Goal: Task Accomplishment & Management: Complete application form

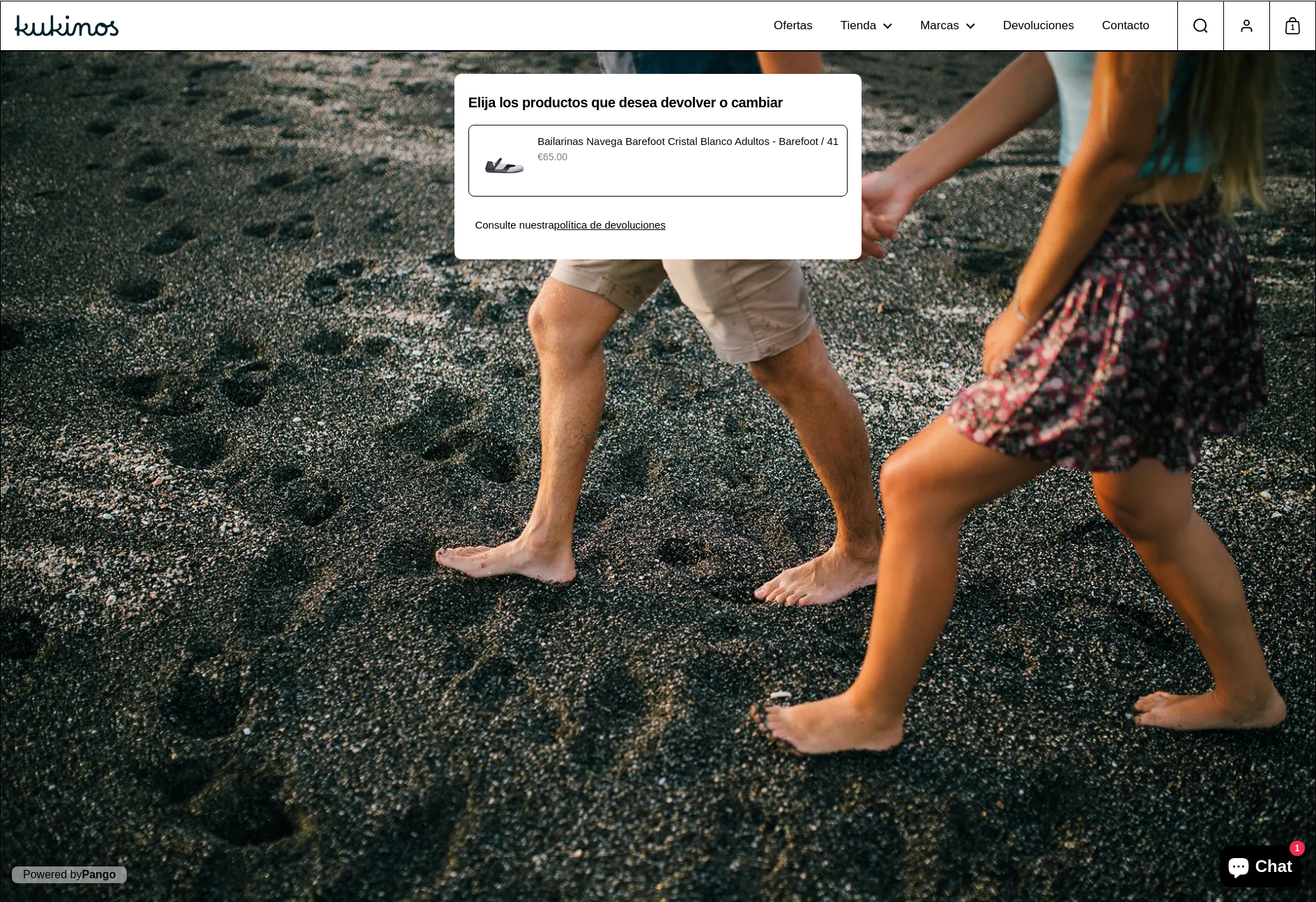
click at [722, 168] on div "Bailarinas Navega Barefoot [PERSON_NAME] Adultos - Barefoot / 41 €65.00" at bounding box center [658, 160] width 361 height 53
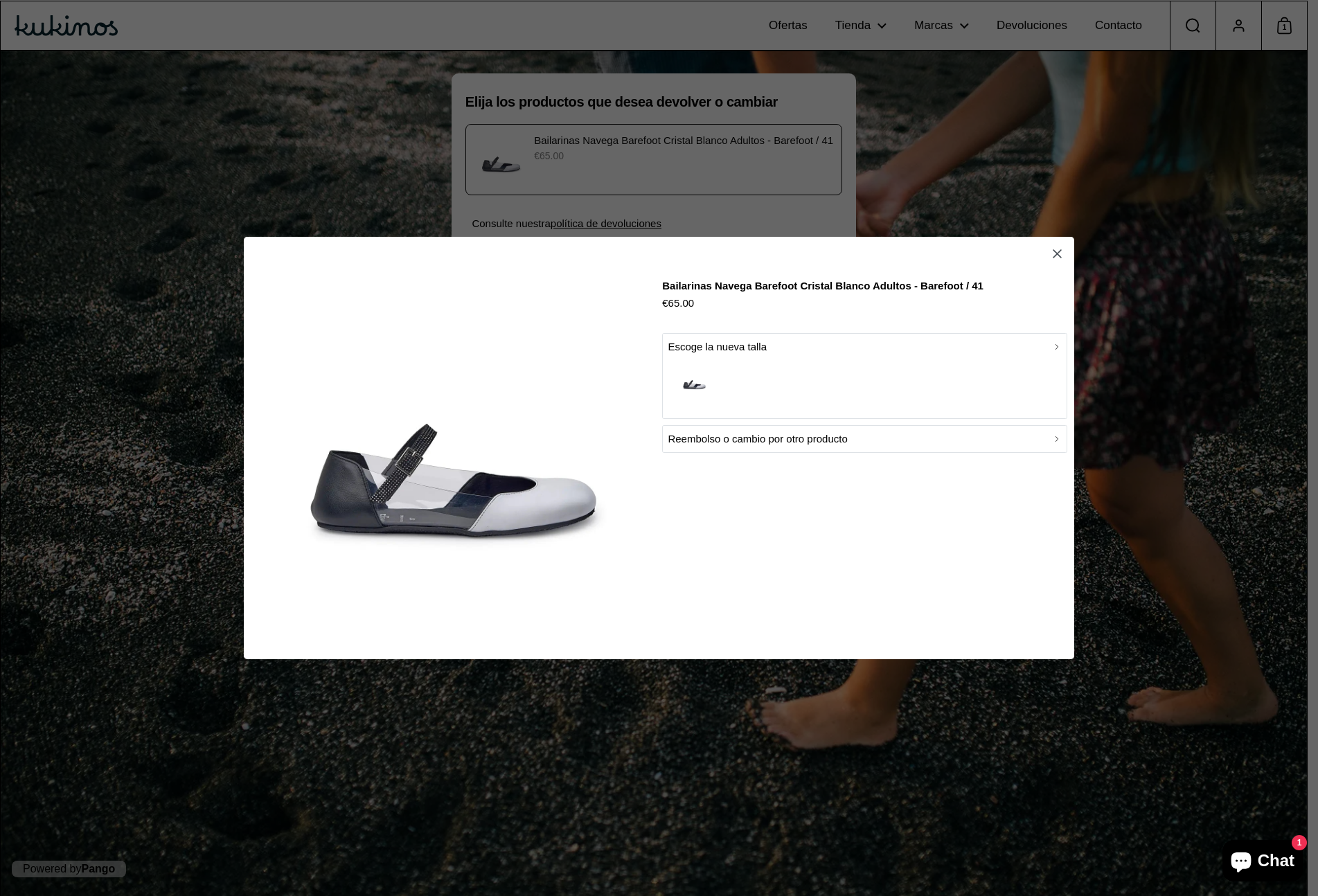
click at [823, 373] on div "button" at bounding box center [865, 383] width 394 height 57
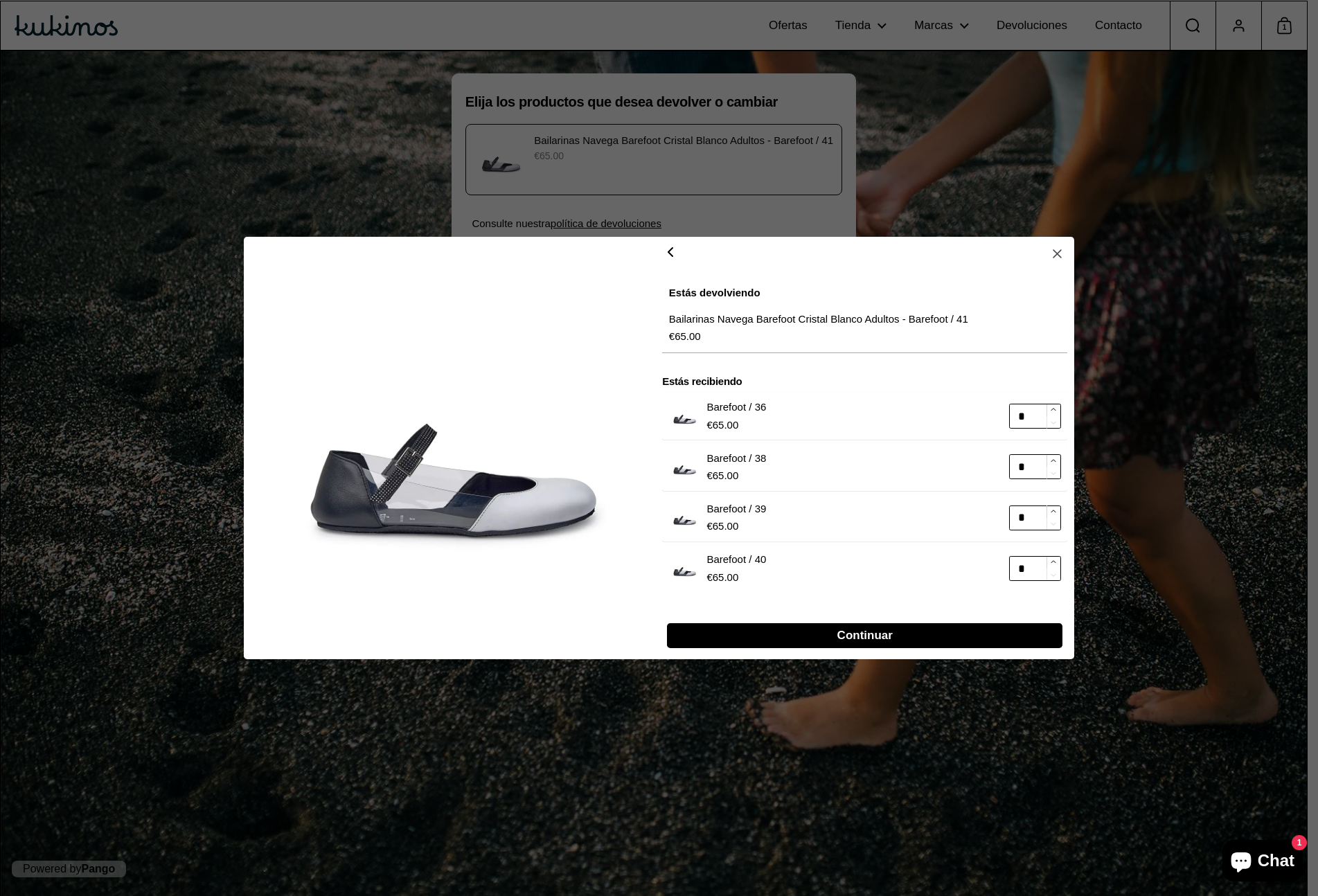
click at [1059, 255] on icon "button" at bounding box center [1057, 254] width 15 height 15
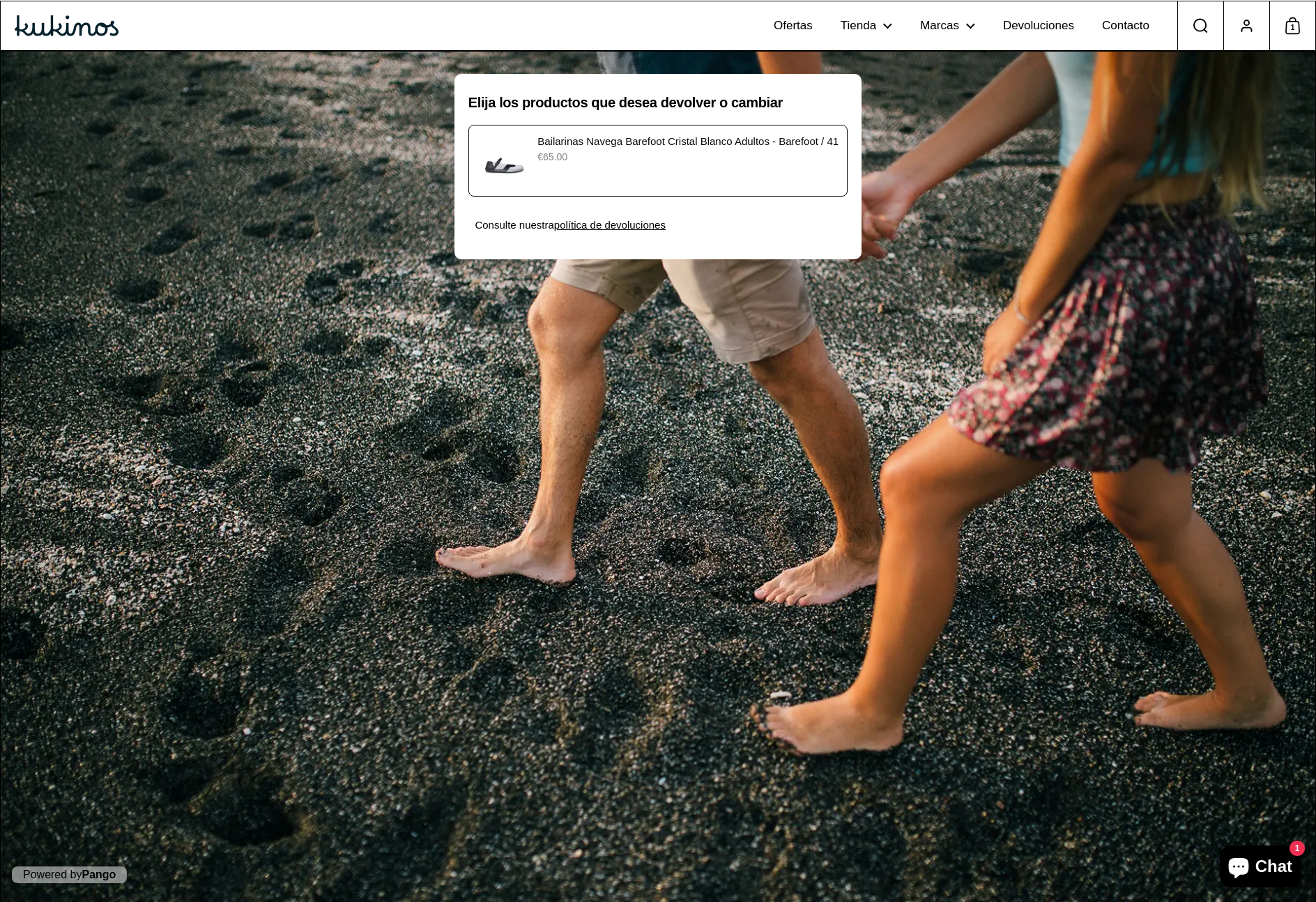
click at [734, 180] on div "Bailarinas Navega Barefoot Cristal Blanco Adultos - Barefoot / 41 €65.00" at bounding box center [658, 160] width 361 height 53
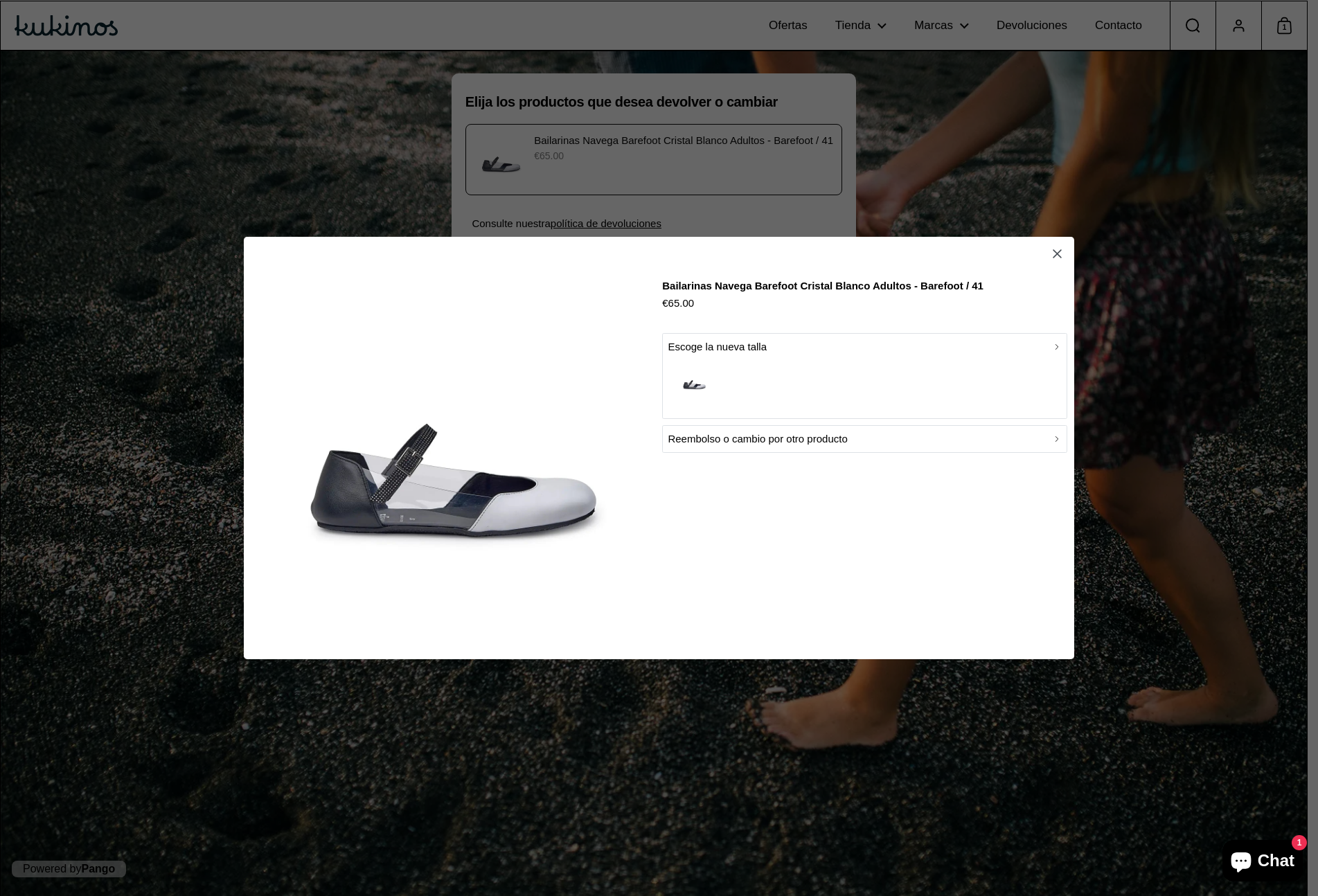
click at [952, 447] on div "Reembolso o cambio por otro producto" at bounding box center [865, 438] width 394 height 16
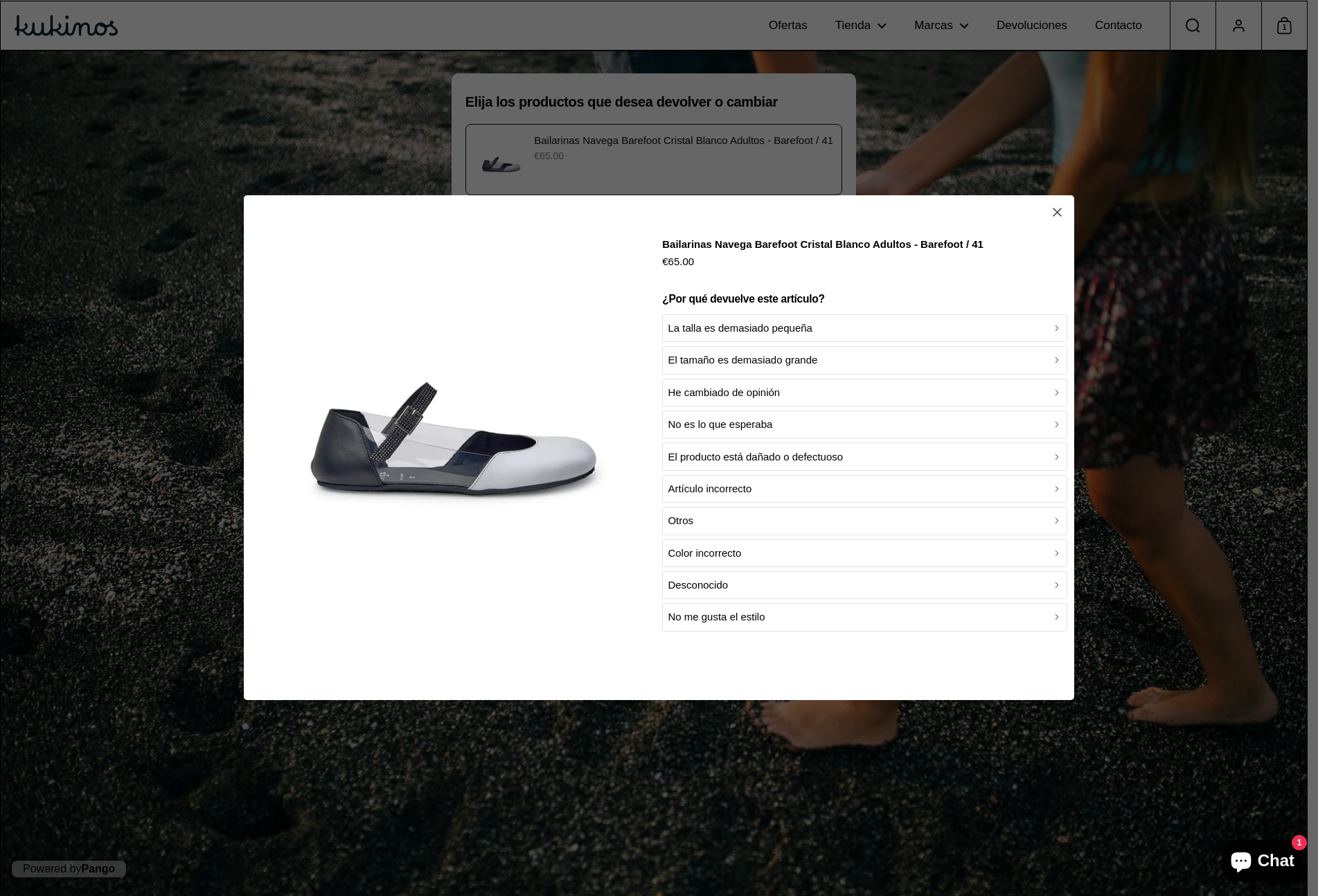
click at [1056, 210] on icon "button" at bounding box center [1057, 212] width 15 height 15
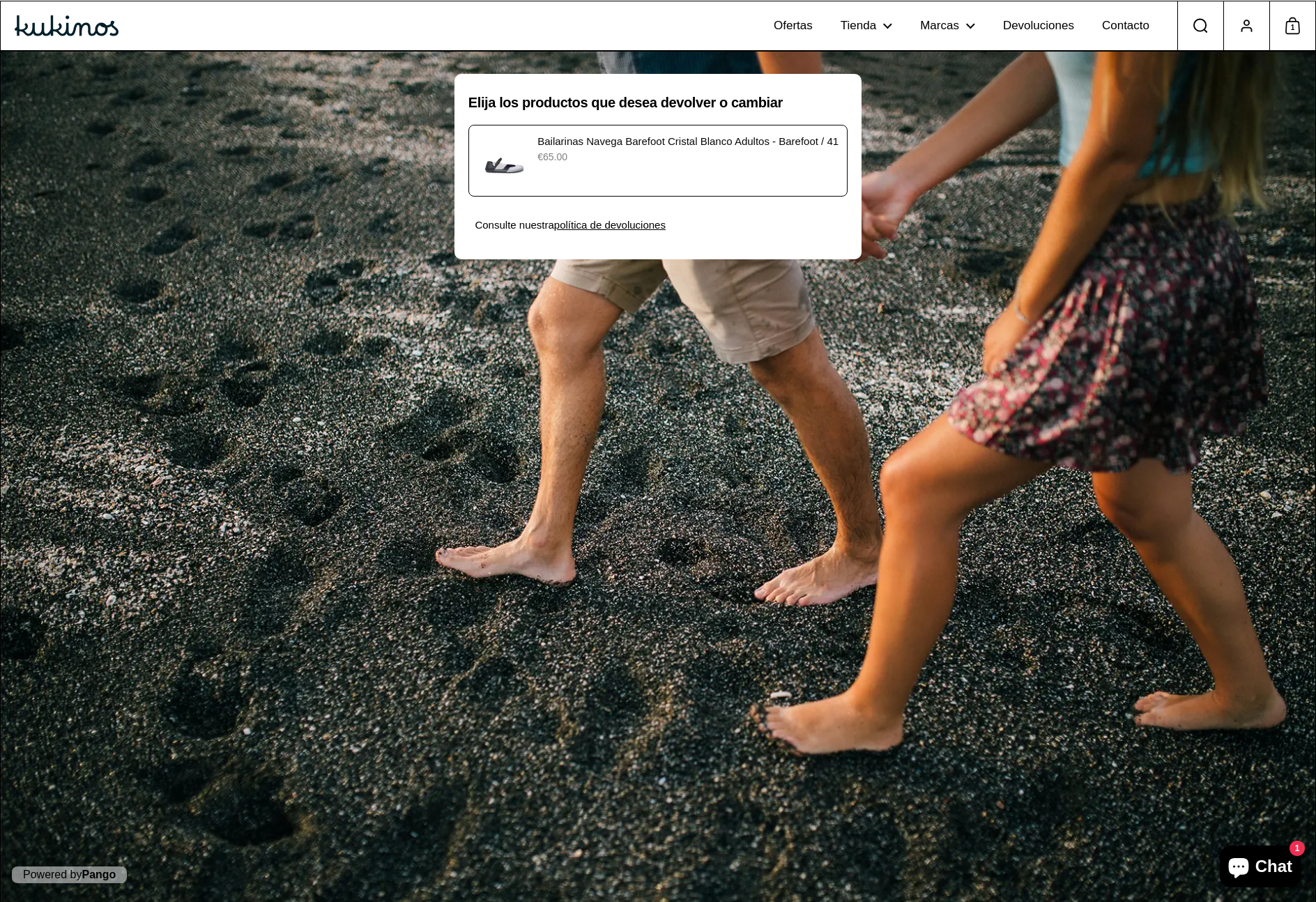
click at [698, 161] on p "€65.00" at bounding box center [688, 157] width 301 height 15
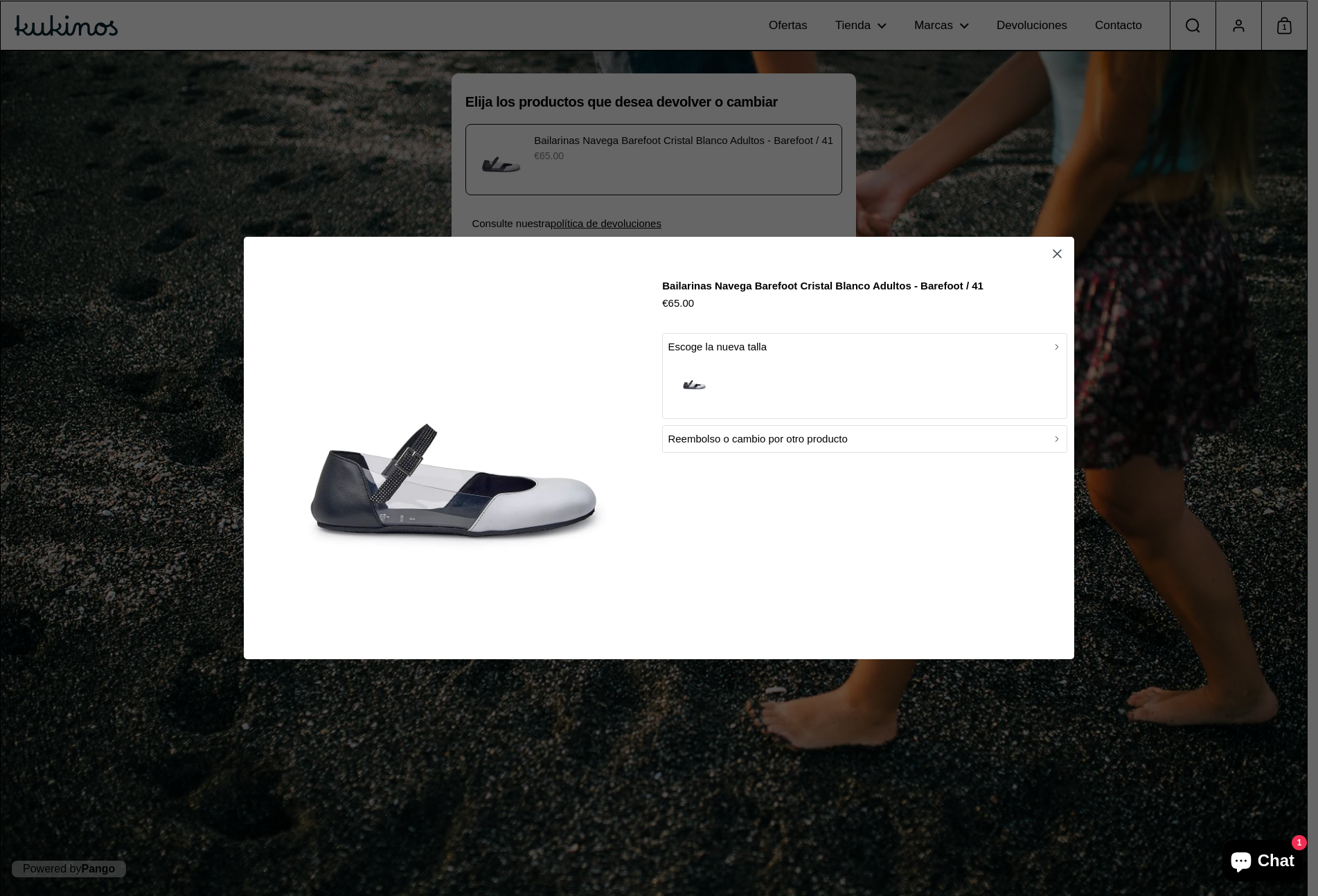
click at [787, 367] on div "button" at bounding box center [865, 383] width 394 height 57
